Goal: Entertainment & Leisure: Consume media (video, audio)

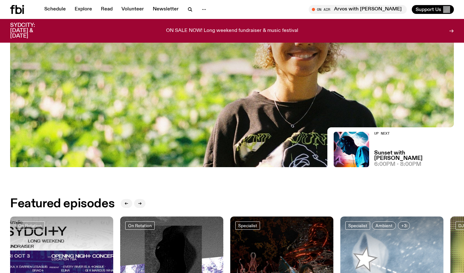
scroll to position [319, 0]
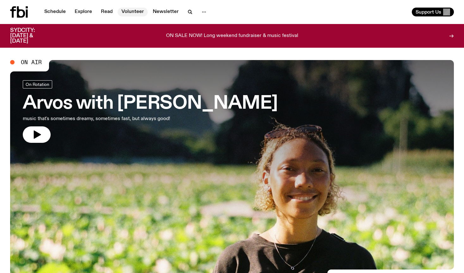
scroll to position [0, 0]
click at [87, 12] on link "Explore" at bounding box center [83, 12] width 25 height 9
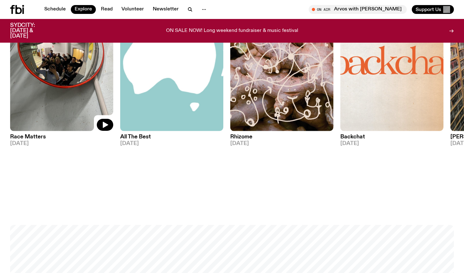
scroll to position [773, 0]
click at [49, 93] on img at bounding box center [61, 62] width 103 height 137
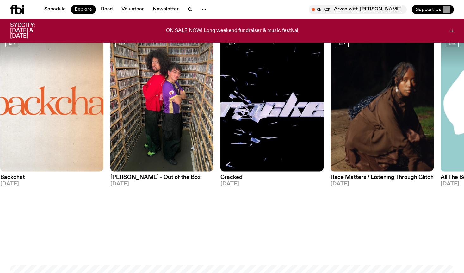
scroll to position [732, 0]
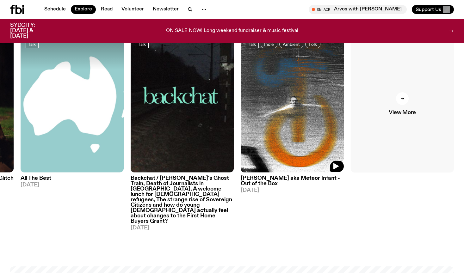
click at [423, 112] on link "View More" at bounding box center [402, 103] width 103 height 137
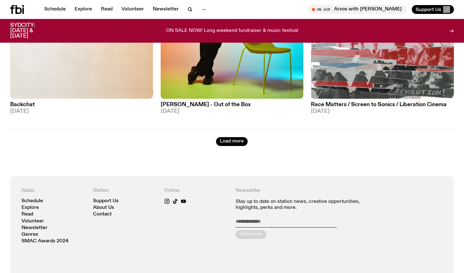
scroll to position [1721, 0]
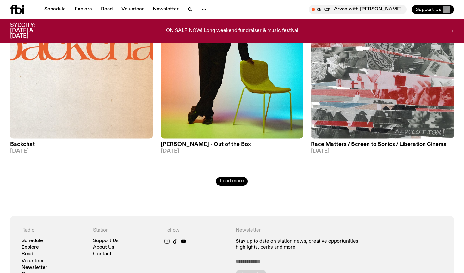
click at [238, 177] on button "Load more" at bounding box center [232, 181] width 32 height 9
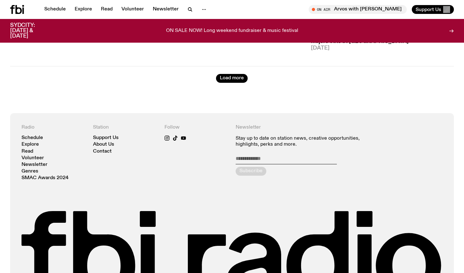
scroll to position [3573, 0]
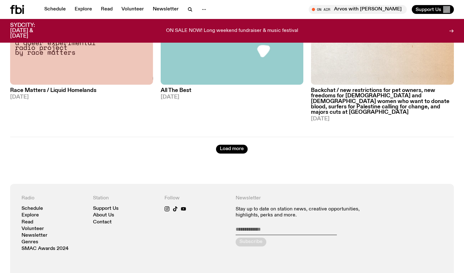
click at [228, 137] on div "Load more" at bounding box center [231, 145] width 443 height 17
click at [228, 145] on button "Load more" at bounding box center [232, 149] width 32 height 9
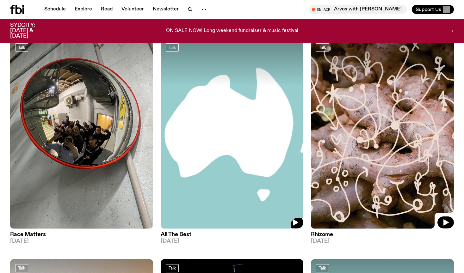
scroll to position [97, 0]
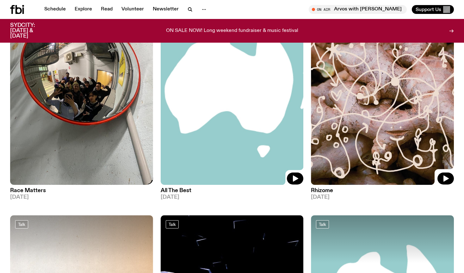
click at [50, 148] on img at bounding box center [81, 90] width 143 height 190
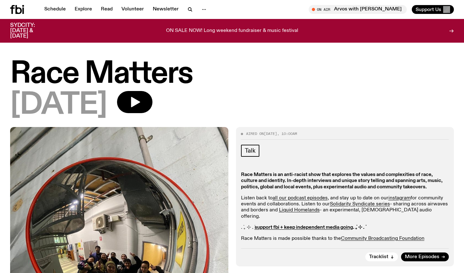
scroll to position [56, 0]
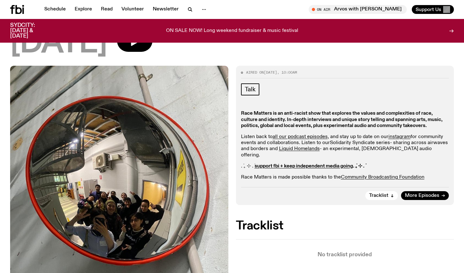
click at [358, 143] on link "Solidarity Syndicate series" at bounding box center [360, 142] width 60 height 5
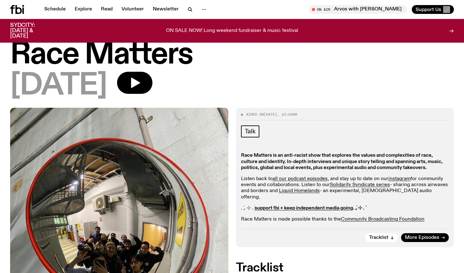
scroll to position [15, 0]
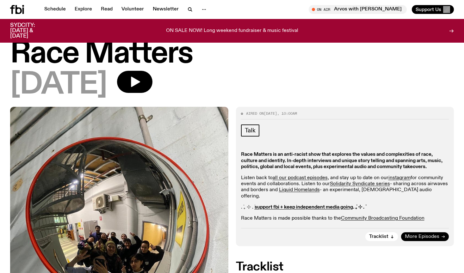
click at [420, 235] on span "More Episodes" at bounding box center [422, 237] width 34 height 5
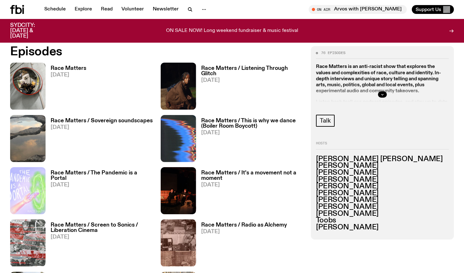
scroll to position [309, 0]
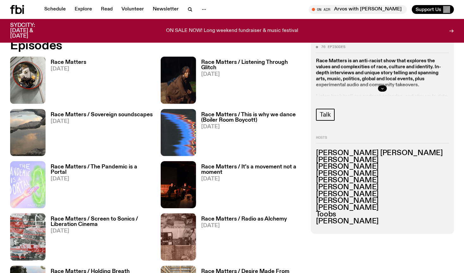
click at [74, 60] on h3 "Race Matters" at bounding box center [69, 62] width 36 height 5
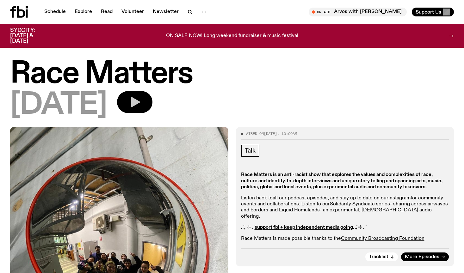
click at [140, 101] on icon "button" at bounding box center [135, 102] width 9 height 10
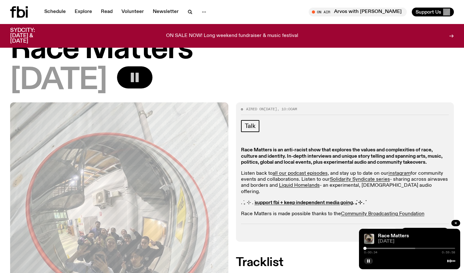
scroll to position [41, 0]
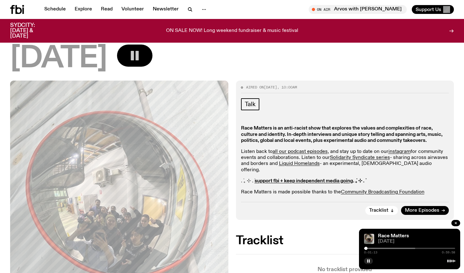
click at [368, 248] on div at bounding box center [369, 248] width 91 height 1
click at [371, 248] on div at bounding box center [369, 248] width 91 height 1
click at [369, 248] on div at bounding box center [325, 248] width 91 height 1
click at [367, 248] on div at bounding box center [323, 248] width 91 height 1
click at [368, 248] on div at bounding box center [368, 248] width 3 height 3
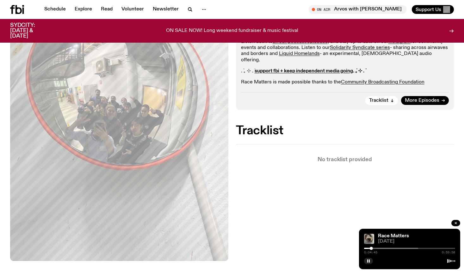
scroll to position [155, 0]
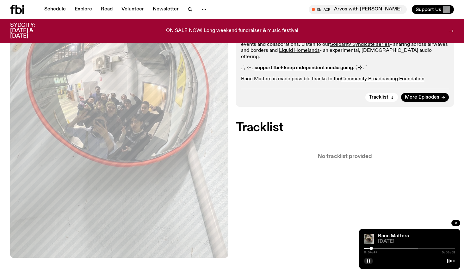
click at [325, 154] on p "No tracklist provided" at bounding box center [345, 156] width 218 height 5
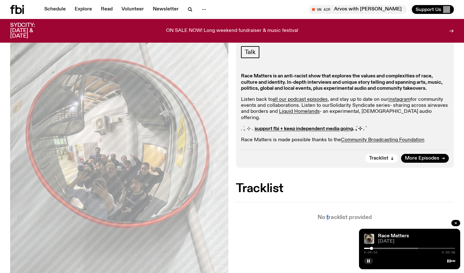
scroll to position [94, 0]
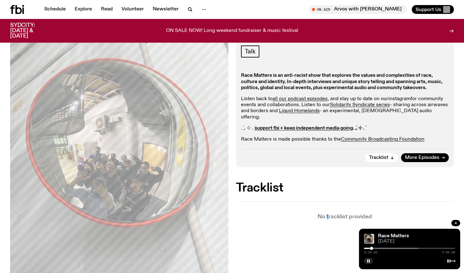
click at [390, 97] on link "instagram" at bounding box center [399, 98] width 22 height 5
